Goal: Information Seeking & Learning: Learn about a topic

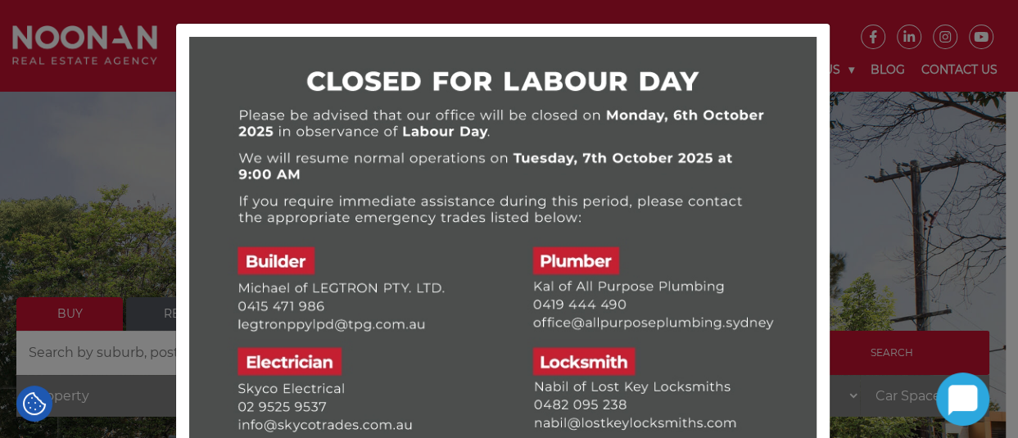
click at [124, 118] on div at bounding box center [509, 219] width 1018 height 438
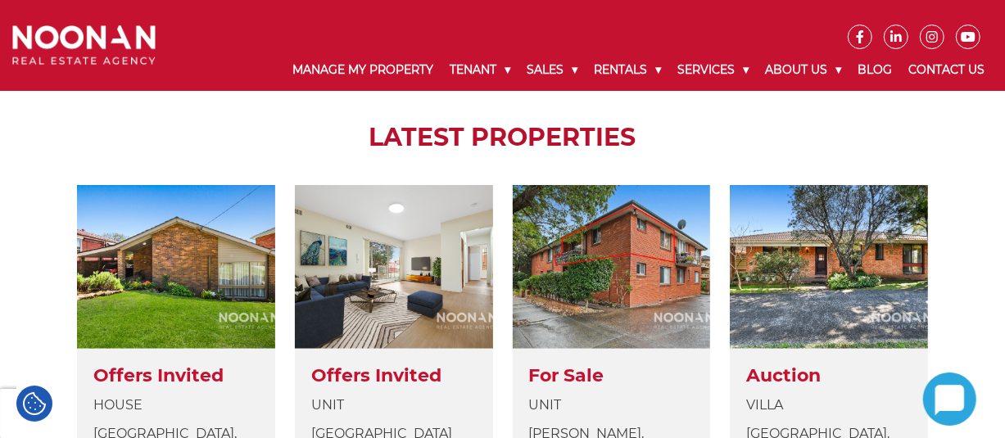
scroll to position [655, 0]
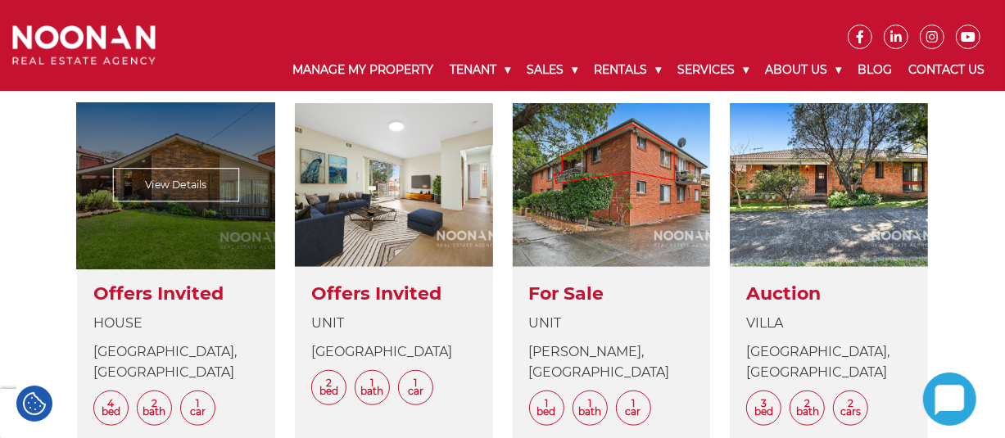
click at [118, 215] on link at bounding box center [176, 285] width 198 height 364
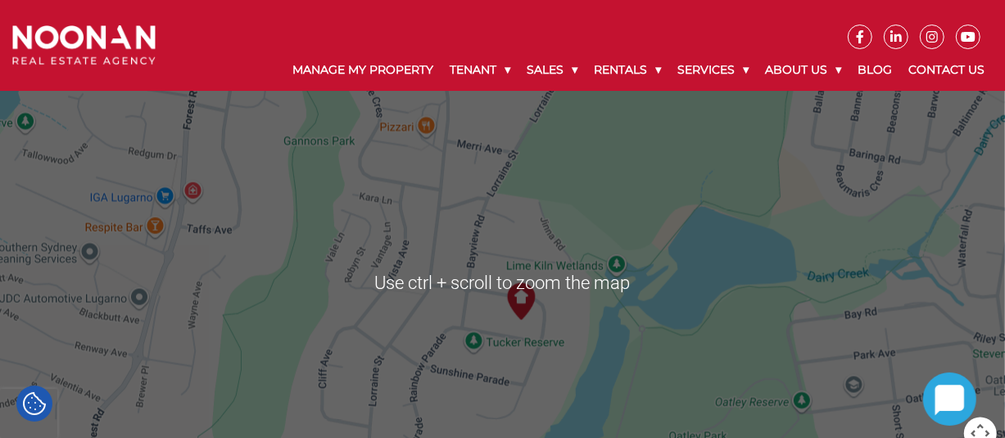
scroll to position [1556, 0]
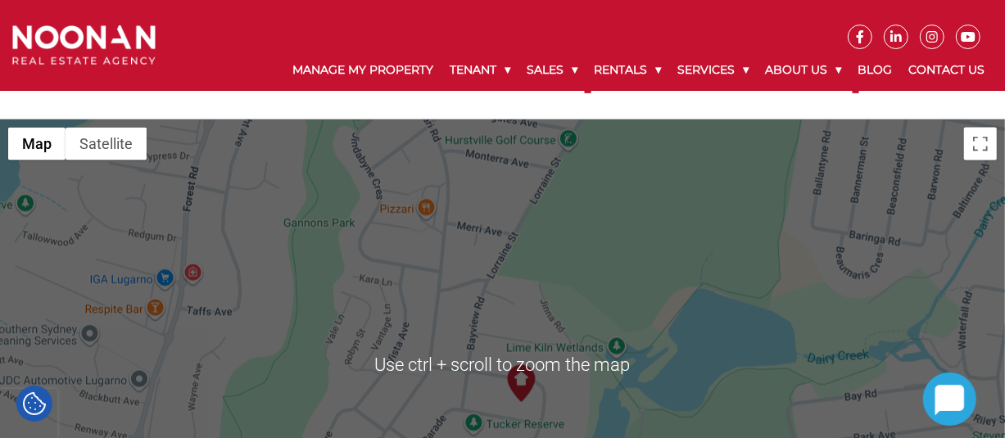
click at [644, 252] on div at bounding box center [502, 365] width 1005 height 491
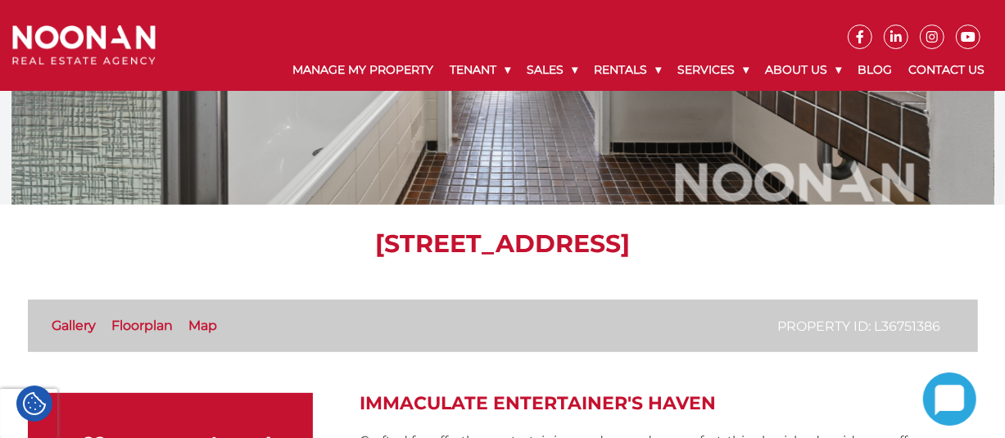
scroll to position [0, 0]
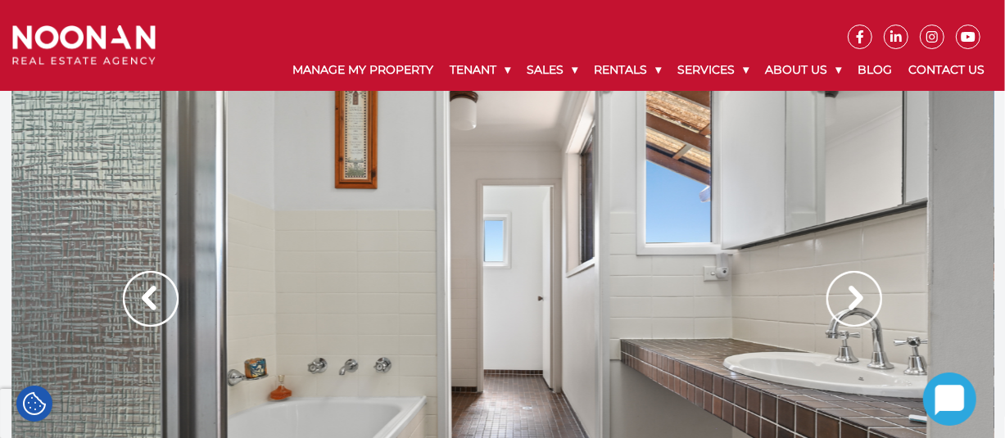
click at [853, 294] on img at bounding box center [854, 299] width 56 height 56
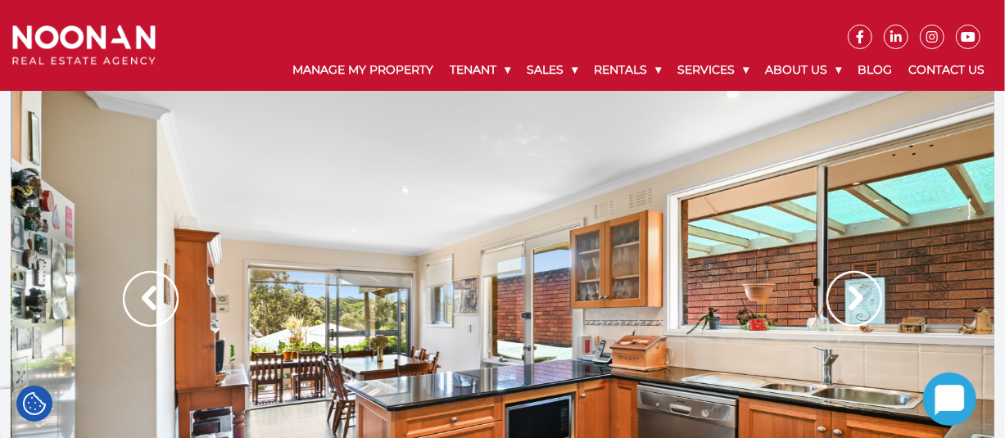
click at [851, 294] on img at bounding box center [854, 299] width 56 height 56
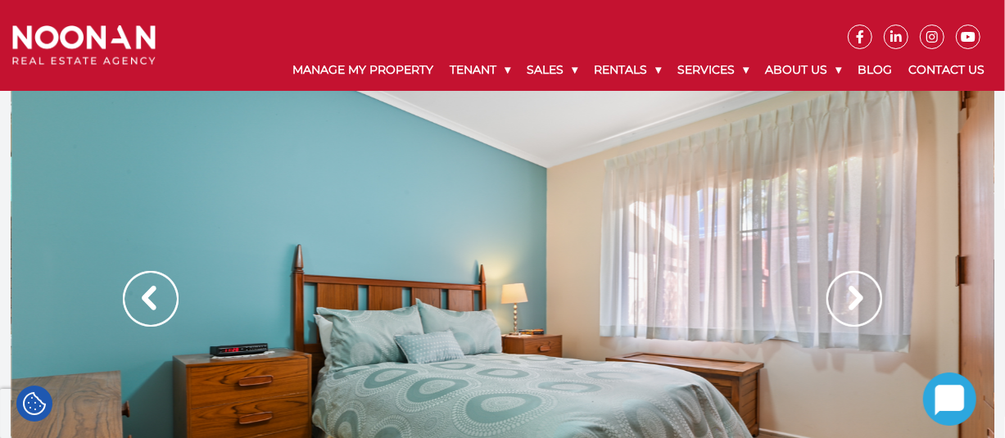
click at [166, 299] on img at bounding box center [151, 299] width 56 height 56
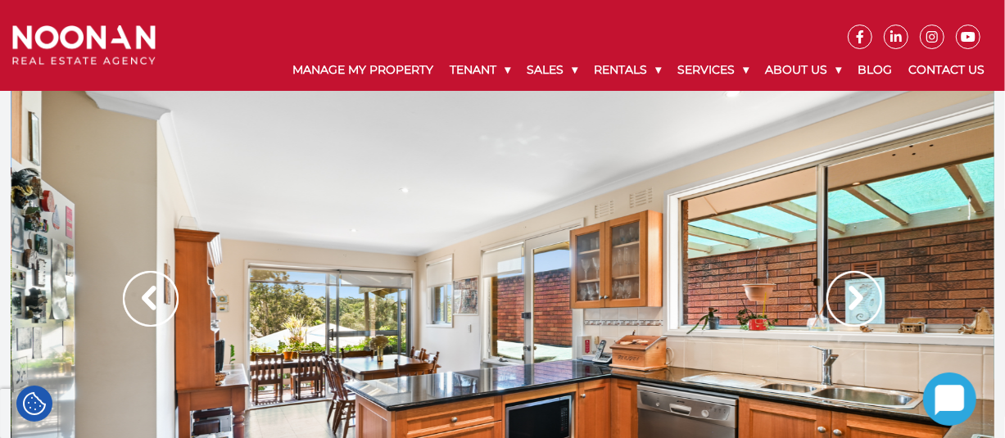
click at [855, 299] on img at bounding box center [854, 299] width 56 height 56
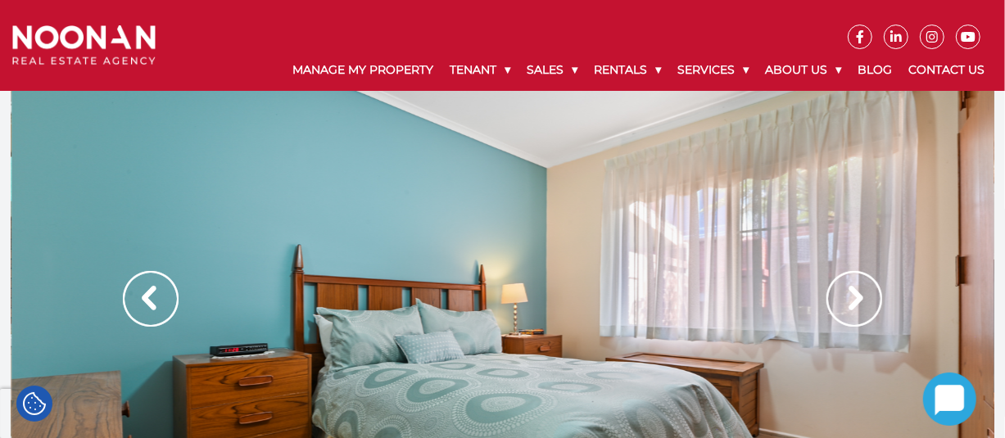
click at [679, 301] on div at bounding box center [502, 316] width 983 height 450
click at [858, 301] on img at bounding box center [854, 299] width 56 height 56
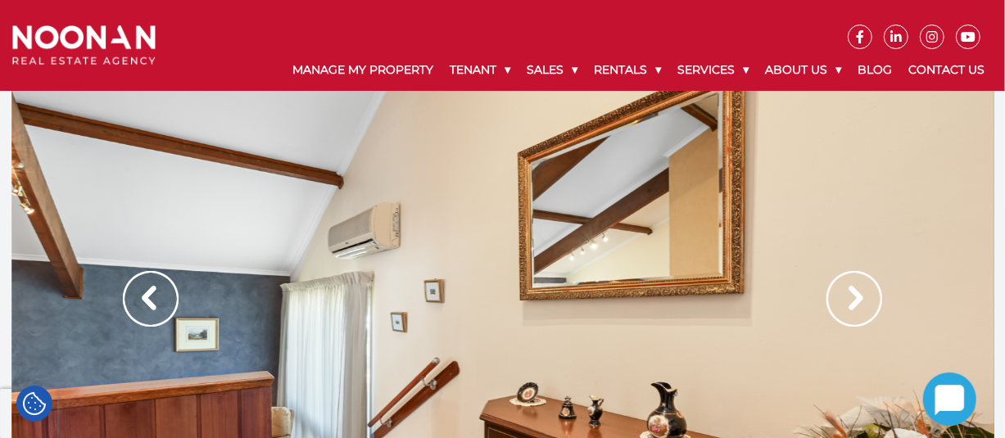
click at [858, 301] on img at bounding box center [854, 299] width 56 height 56
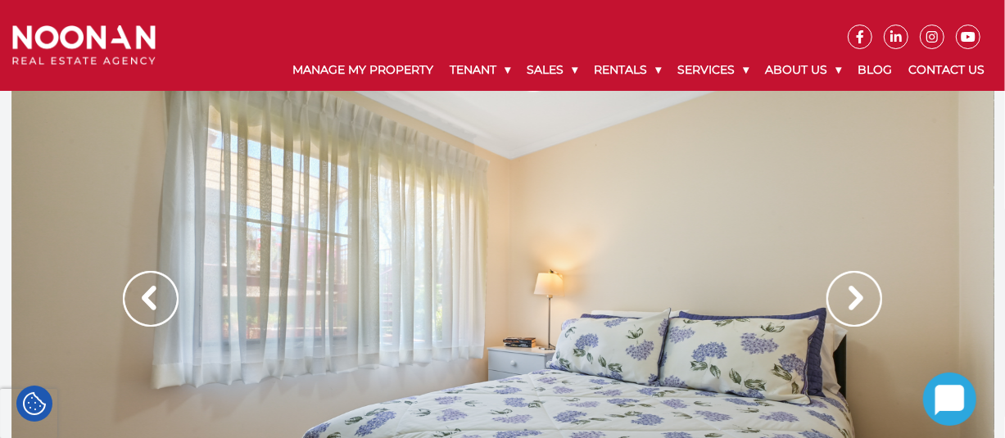
click at [858, 301] on img at bounding box center [854, 299] width 56 height 56
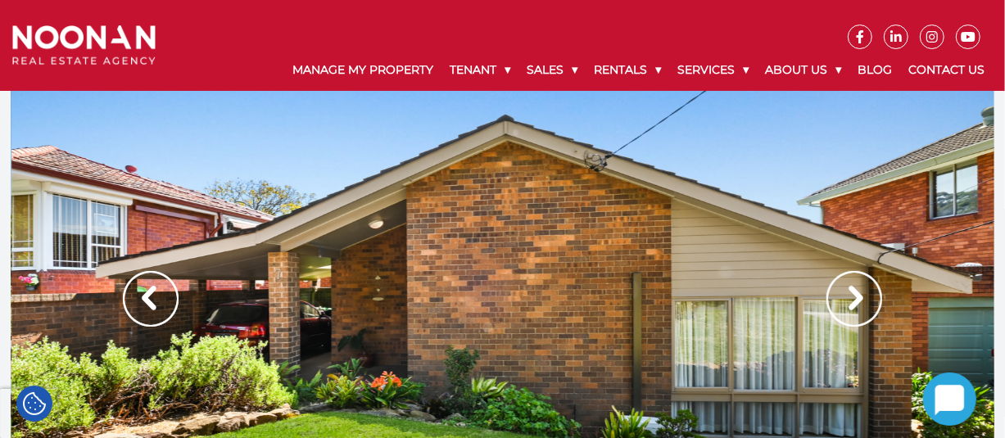
click at [851, 302] on img at bounding box center [854, 299] width 56 height 56
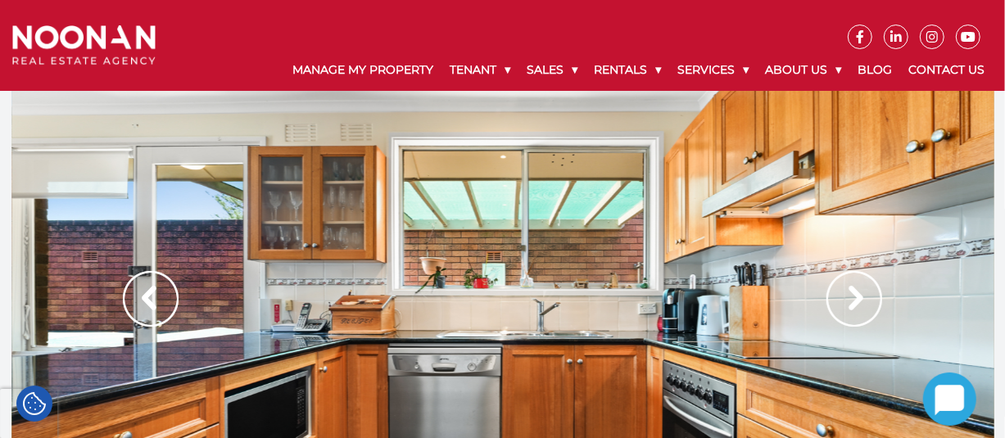
click at [168, 292] on img at bounding box center [151, 299] width 56 height 56
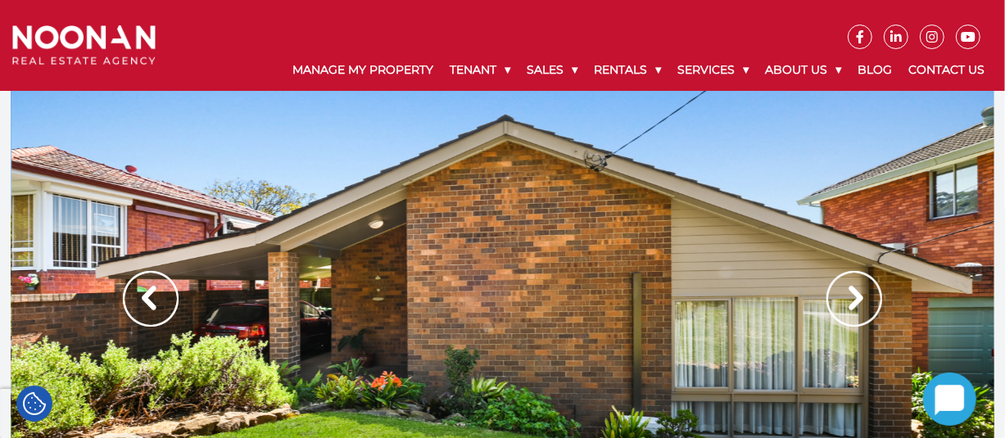
click at [853, 301] on img at bounding box center [854, 299] width 56 height 56
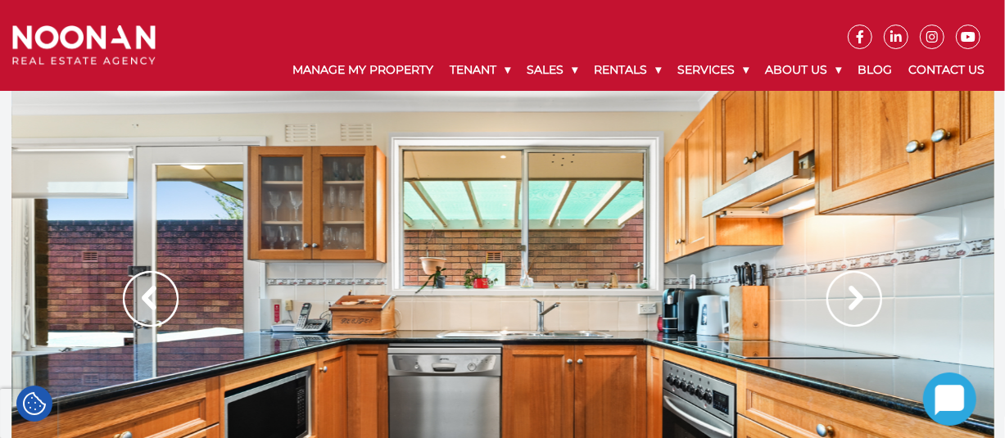
click at [853, 301] on img at bounding box center [854, 299] width 56 height 56
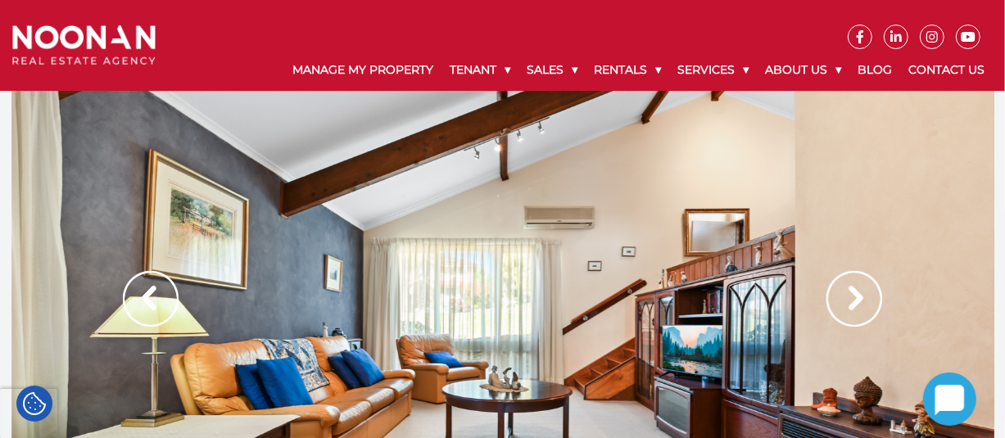
click at [853, 301] on img at bounding box center [854, 299] width 56 height 56
